Goal: Task Accomplishment & Management: Complete application form

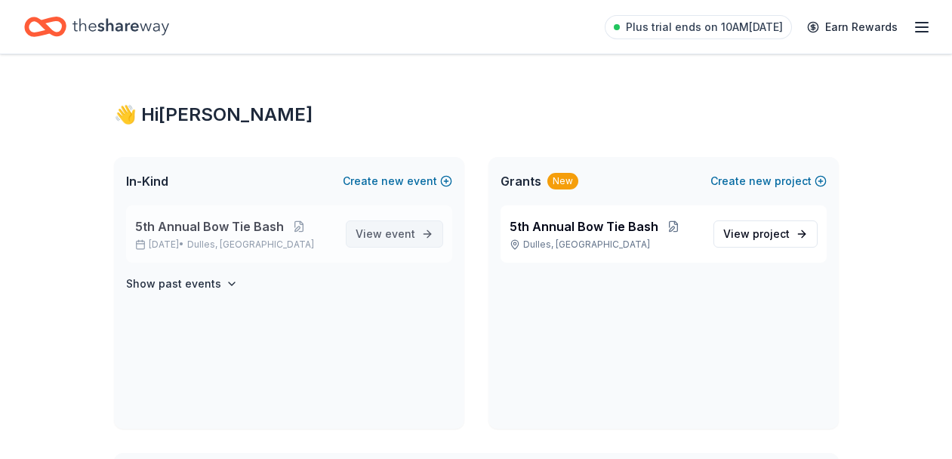
click at [406, 231] on span "event" at bounding box center [400, 233] width 30 height 13
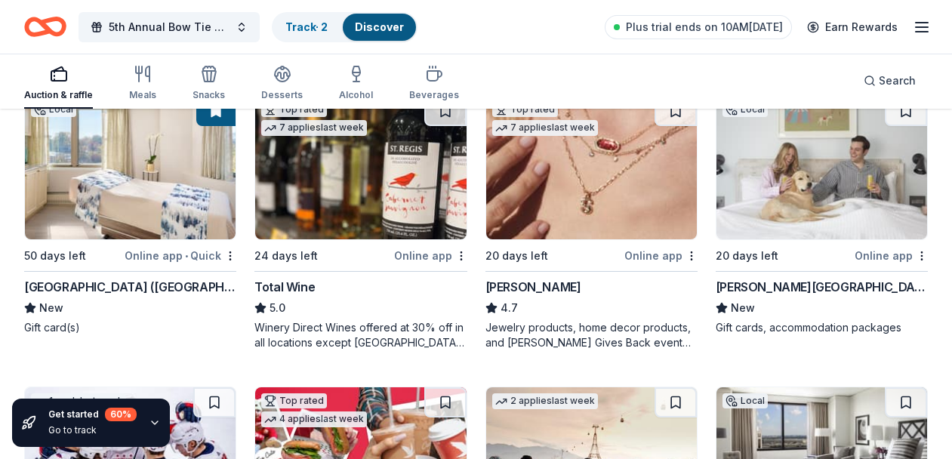
scroll to position [470, 0]
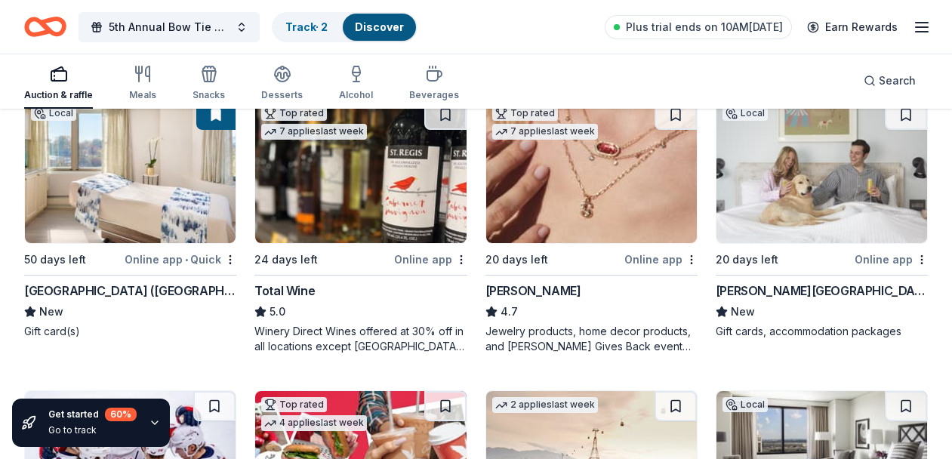
click at [600, 185] on img at bounding box center [591, 171] width 211 height 143
click at [655, 256] on div "Online app" at bounding box center [660, 259] width 73 height 19
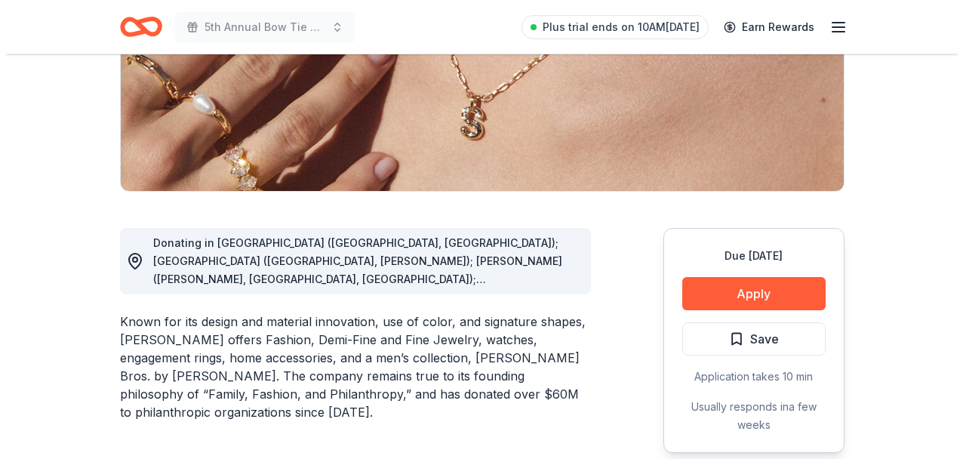
scroll to position [332, 0]
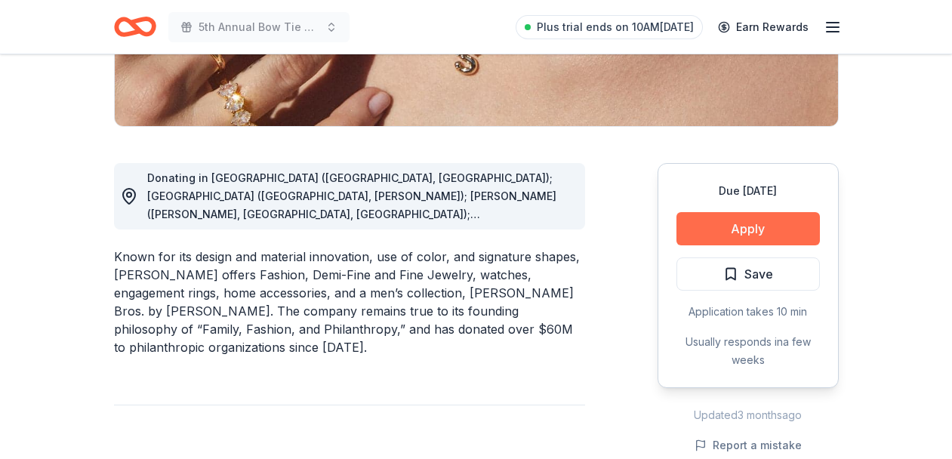
click at [740, 226] on button "Apply" at bounding box center [747, 228] width 143 height 33
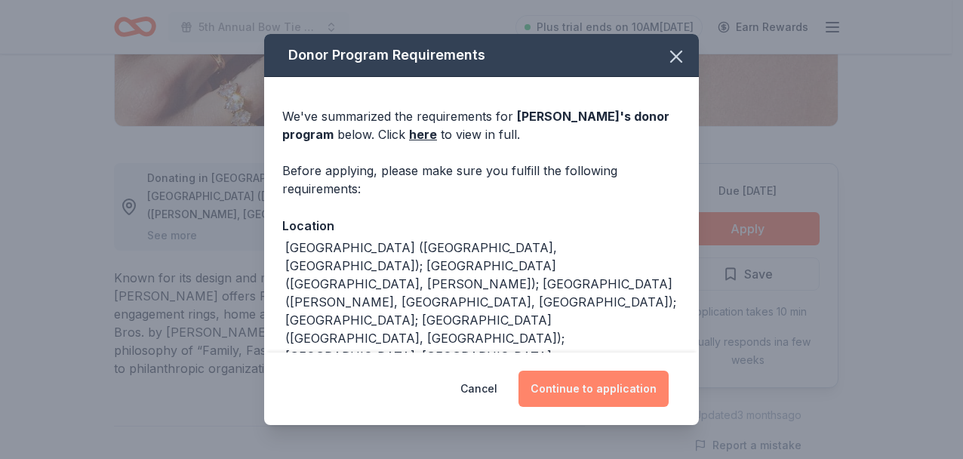
click at [569, 386] on button "Continue to application" at bounding box center [594, 389] width 150 height 36
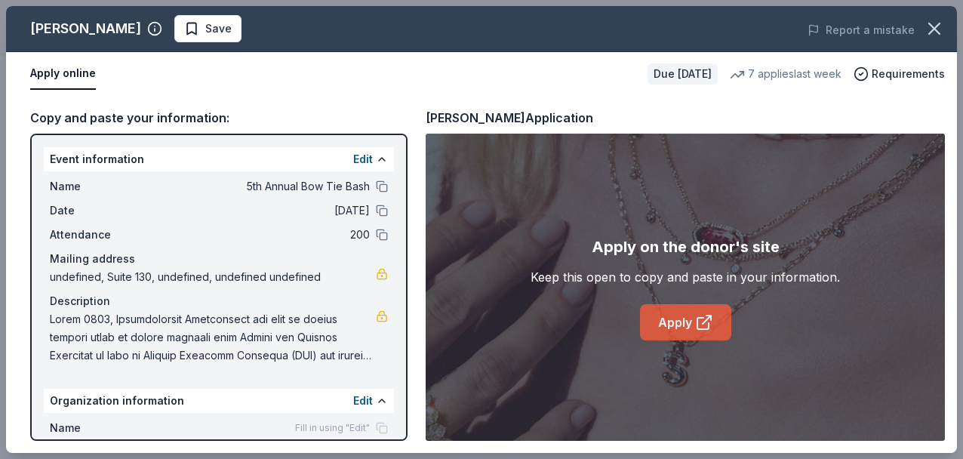
click at [685, 317] on link "Apply" at bounding box center [685, 322] width 91 height 36
